Goal: Entertainment & Leisure: Browse casually

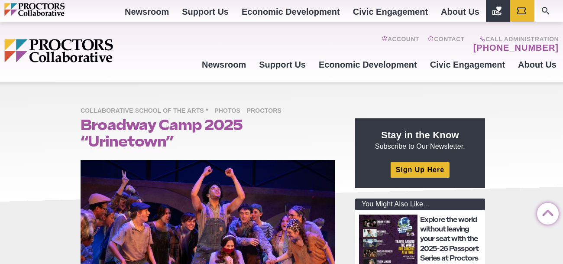
scroll to position [432, 0]
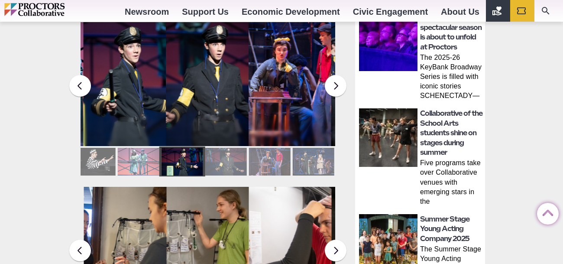
click at [144, 60] on figcaption "Students in the Collaborative School of the Arts Broadway Camp perform during a…" at bounding box center [124, 101] width 83 height 89
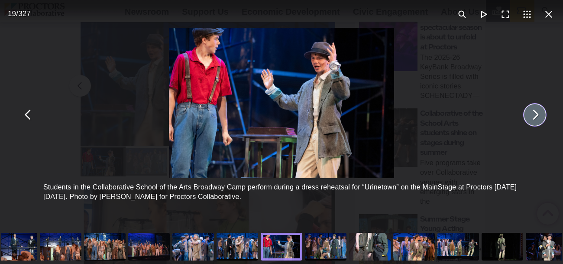
click at [538, 116] on button "You can close this modal content with the ESC key" at bounding box center [535, 115] width 22 height 22
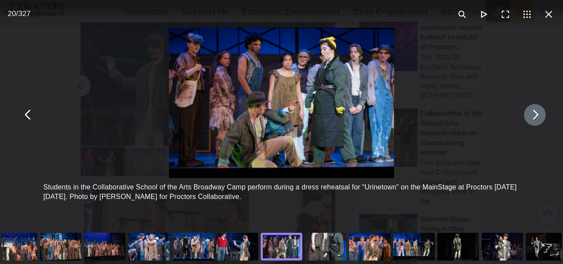
click at [538, 116] on button "You can close this modal content with the ESC key" at bounding box center [535, 115] width 22 height 22
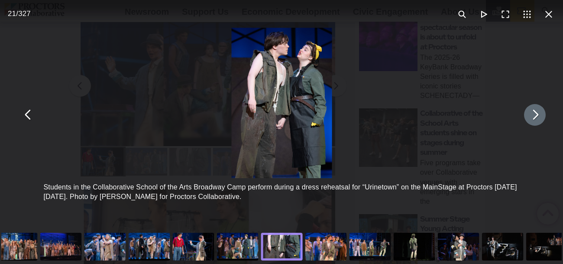
click at [538, 116] on button "You can close this modal content with the ESC key" at bounding box center [535, 115] width 22 height 22
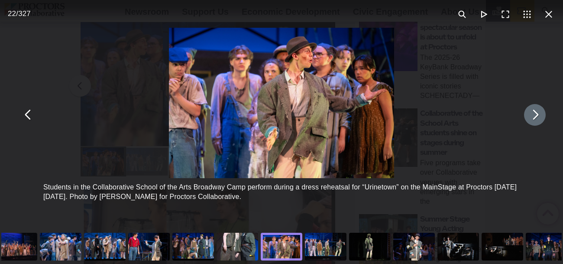
click at [538, 116] on button "You can close this modal content with the ESC key" at bounding box center [535, 115] width 22 height 22
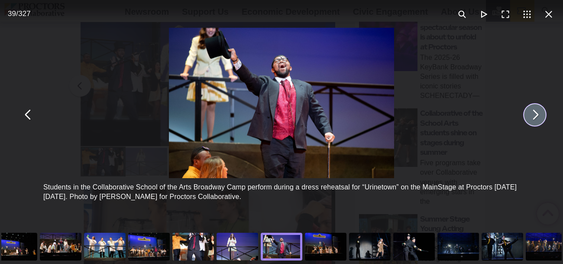
click at [410, 73] on div "Students in the Collaborative School of the Arts Broadway Camp perform during a…" at bounding box center [281, 114] width 563 height 229
